Goal: Information Seeking & Learning: Check status

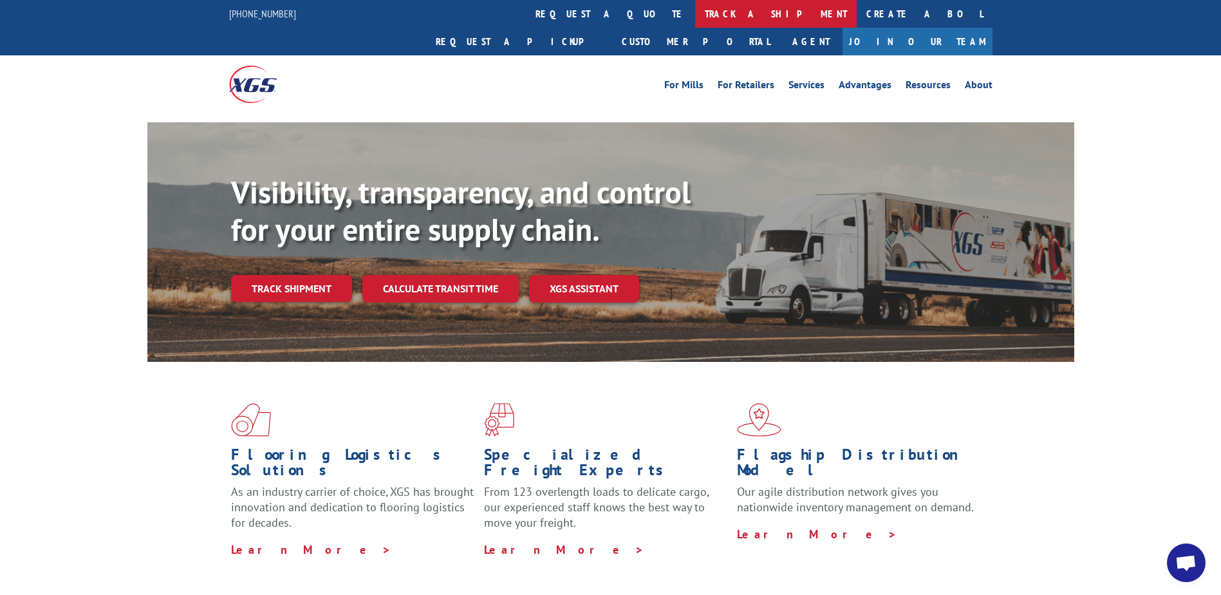
click at [695, 12] on link "track a shipment" at bounding box center [776, 14] width 162 height 28
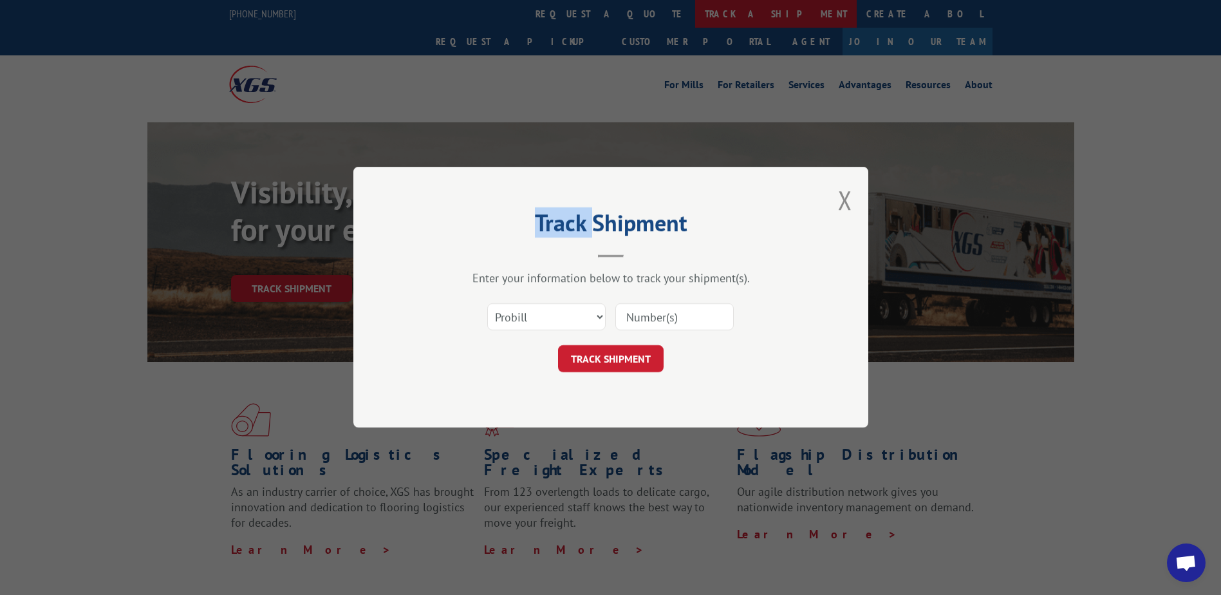
click at [558, 12] on div "Track Shipment Enter your information below to track your shipment(s). Select c…" at bounding box center [610, 297] width 1221 height 595
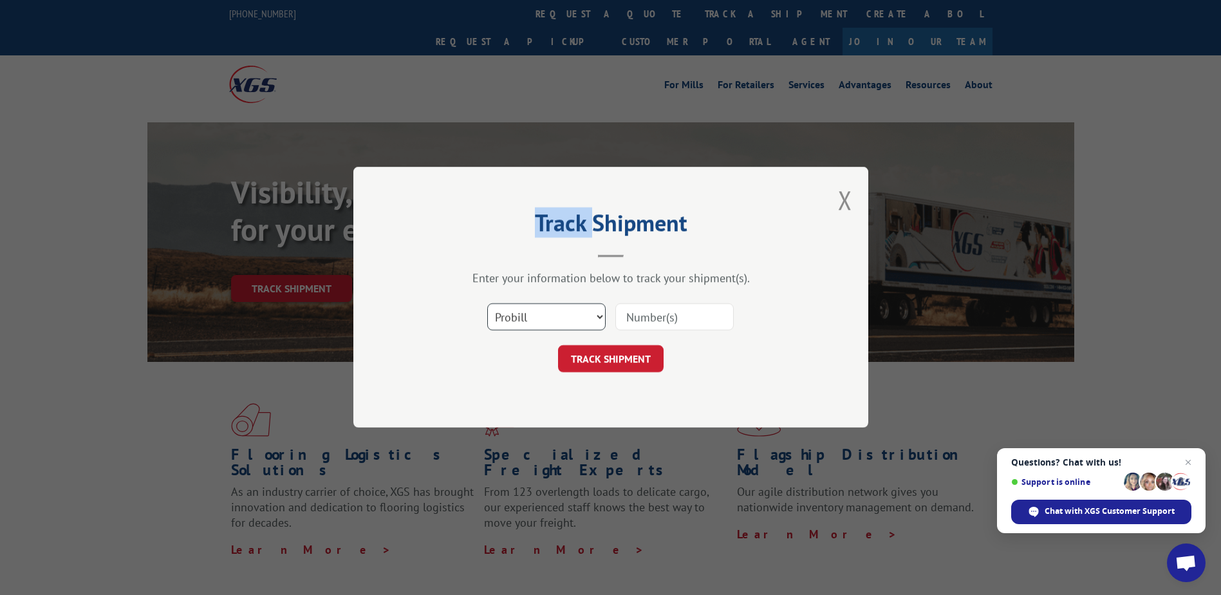
click at [599, 314] on select "Select category... Probill BOL PO" at bounding box center [546, 317] width 118 height 27
select select "bol"
click at [487, 304] on select "Select category... Probill BOL PO" at bounding box center [546, 317] width 118 height 27
click at [639, 313] on input at bounding box center [675, 317] width 118 height 27
click at [625, 315] on input at bounding box center [675, 317] width 118 height 27
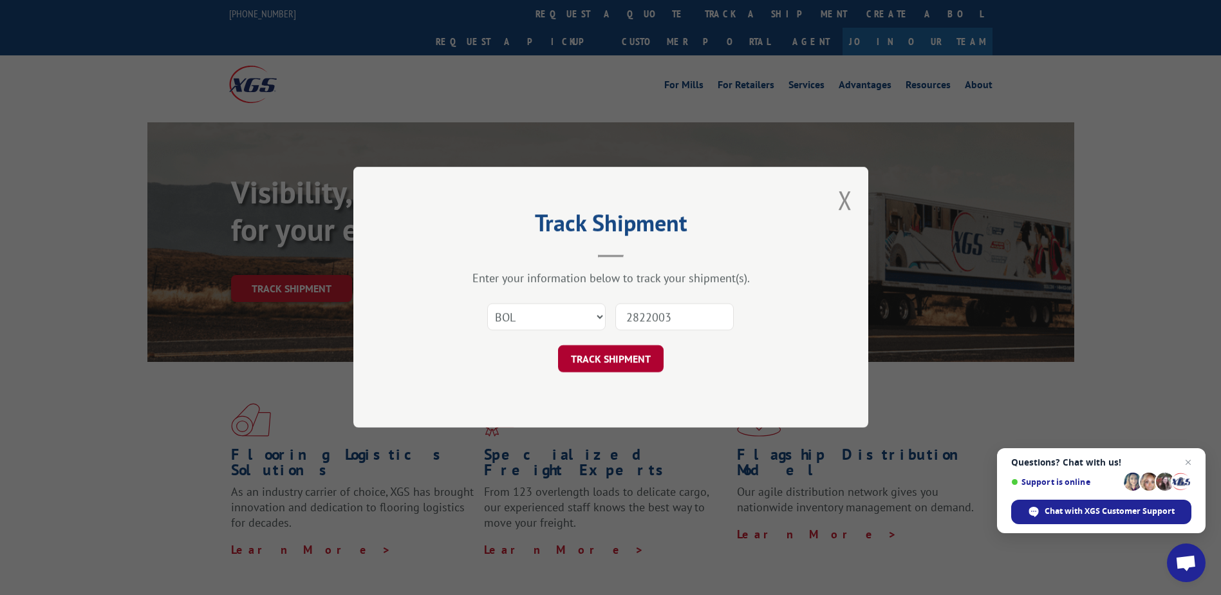
type input "2822003"
click at [616, 355] on button "TRACK SHIPMENT" at bounding box center [611, 359] width 106 height 27
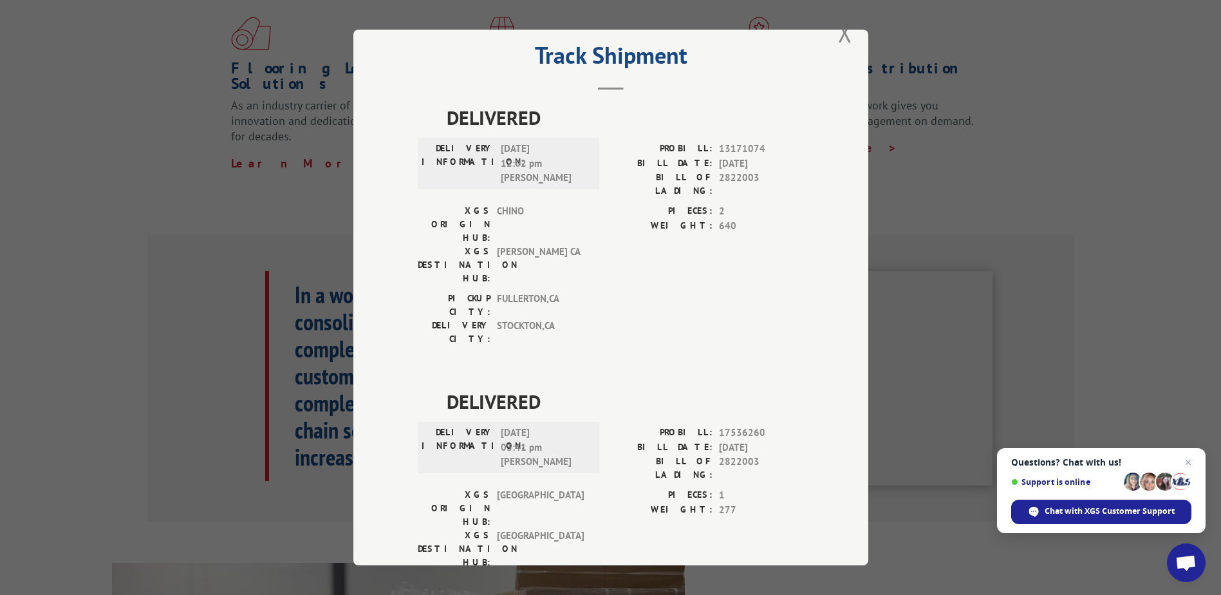
scroll to position [44, 0]
